Goal: Information Seeking & Learning: Learn about a topic

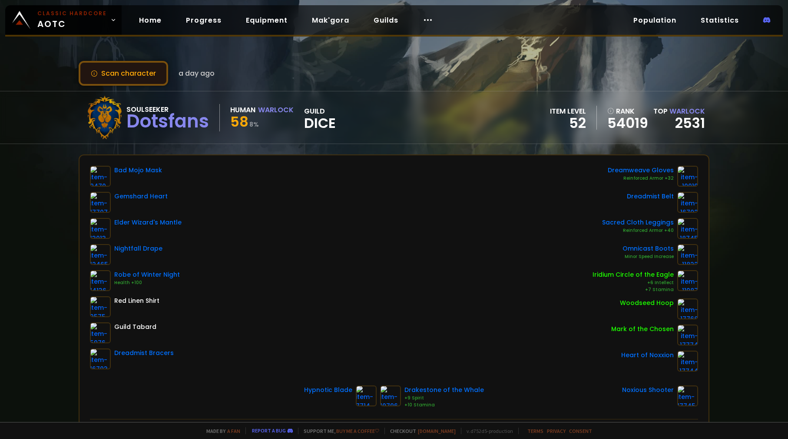
click at [136, 73] on button "Scan character" at bounding box center [124, 73] width 90 height 25
click at [675, 124] on link "2531" at bounding box center [690, 123] width 30 height 20
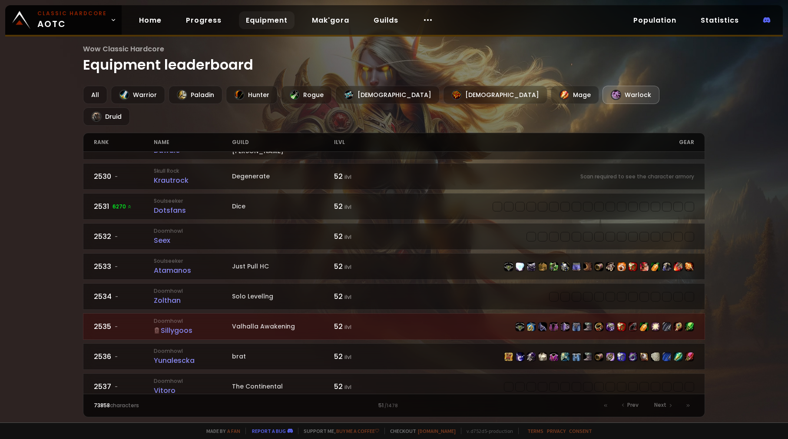
scroll to position [860, 0]
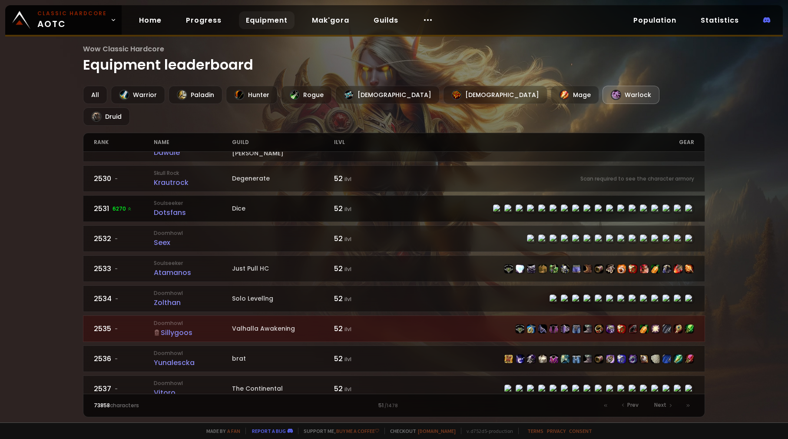
click at [100, 203] on div "2531 6270" at bounding box center [124, 208] width 60 height 11
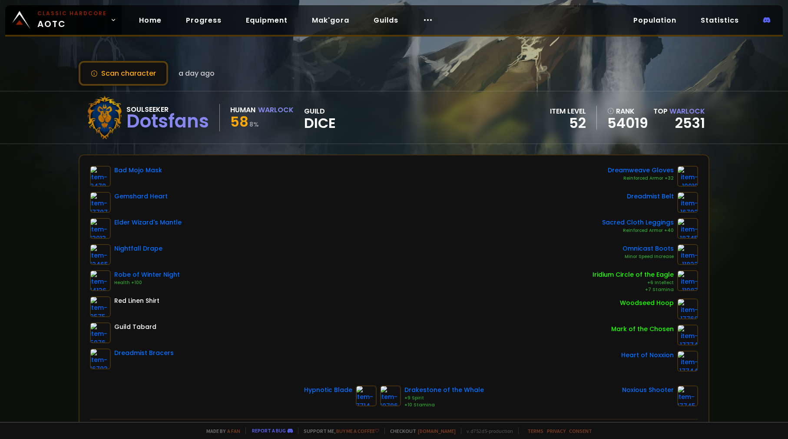
click at [626, 426] on div "Classic Hardcore AOTC Home Progress Equipment Mak'gora Guilds Population Statis…" at bounding box center [394, 219] width 788 height 439
click at [297, 239] on div "Bad Mojo Mask Gemshard Heart Elder Wizard's Mantle Nightfall Drape Robe of Wint…" at bounding box center [394, 269] width 608 height 206
click at [684, 125] on link "2531" at bounding box center [690, 123] width 30 height 20
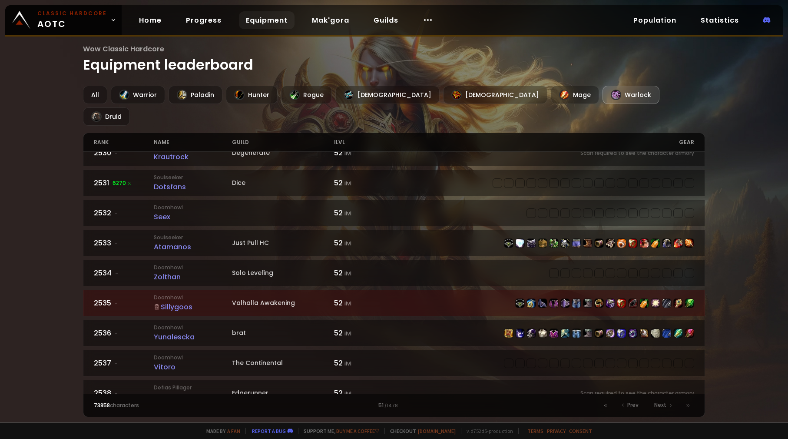
scroll to position [903, 0]
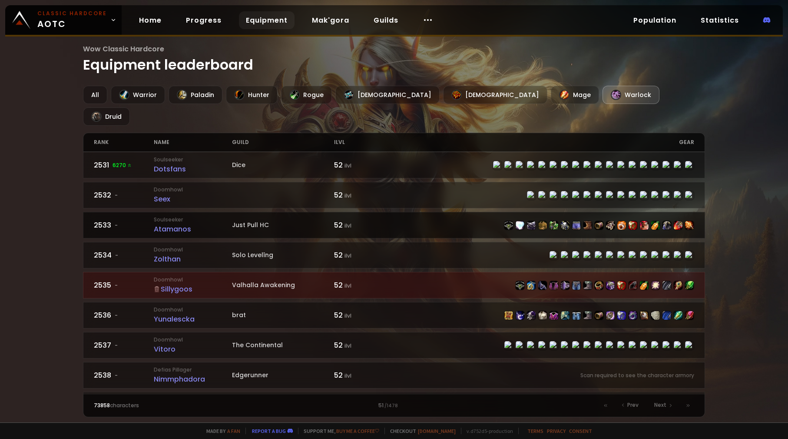
click at [183, 223] on div "Atamanos" at bounding box center [193, 228] width 78 height 11
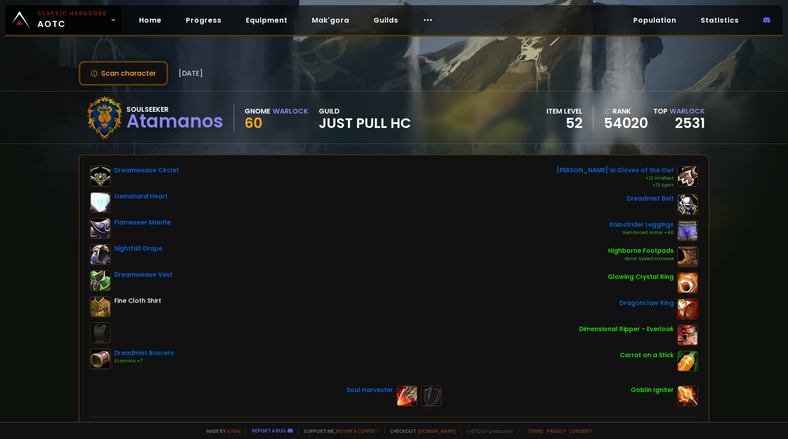
drag, startPoint x: 297, startPoint y: 218, endPoint x: 309, endPoint y: 216, distance: 12.2
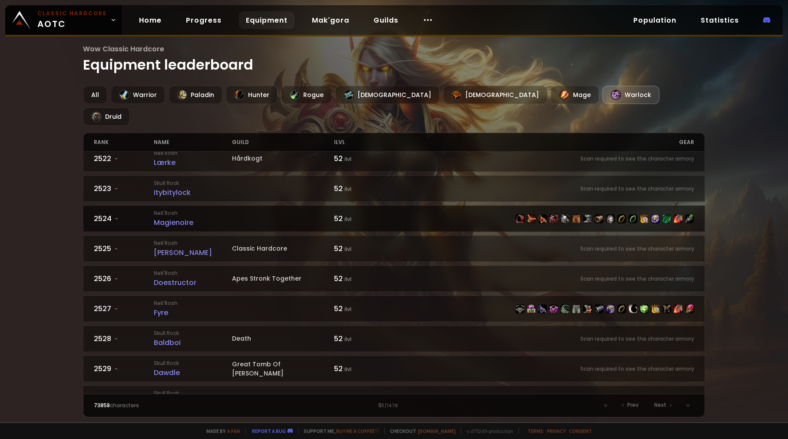
scroll to position [695, 0]
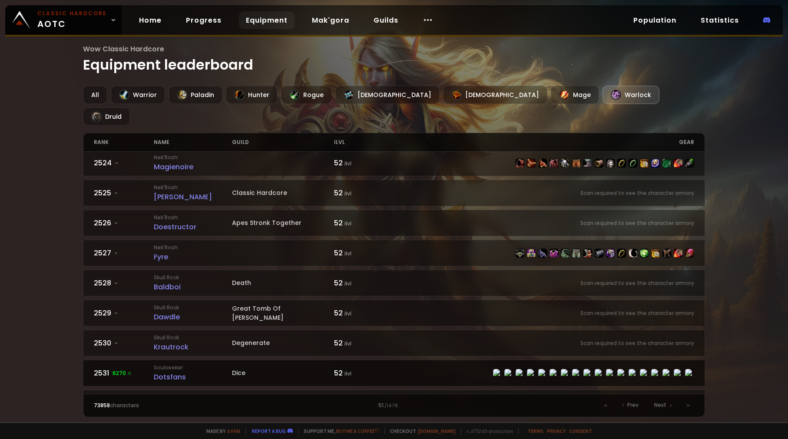
click at [192, 371] on div "Dotsfans" at bounding box center [193, 376] width 78 height 11
